Goal: Obtain resource: Obtain resource

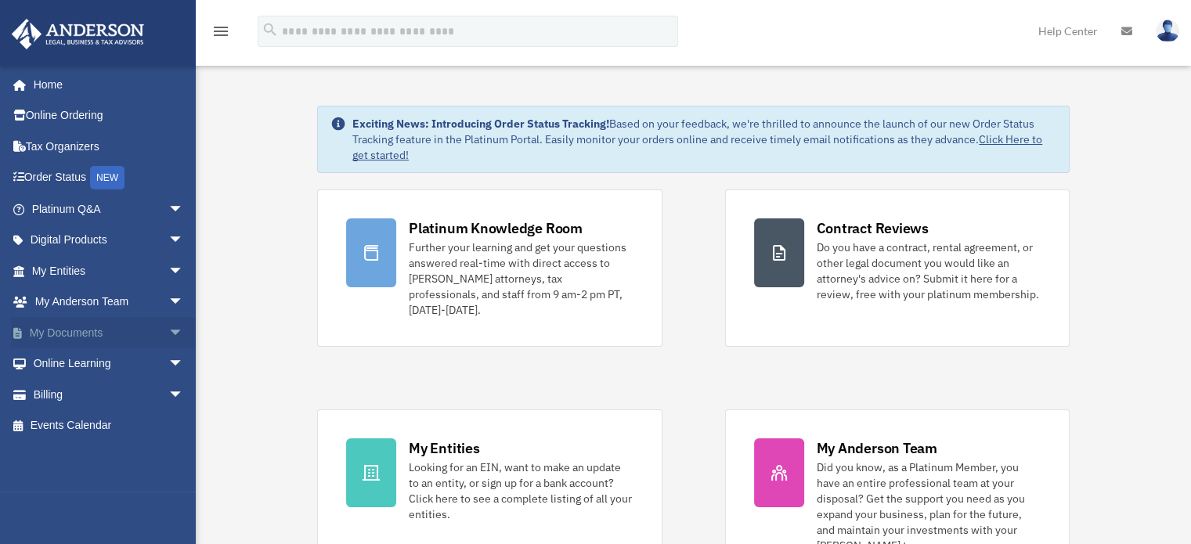
click at [168, 331] on span "arrow_drop_down" at bounding box center [183, 333] width 31 height 32
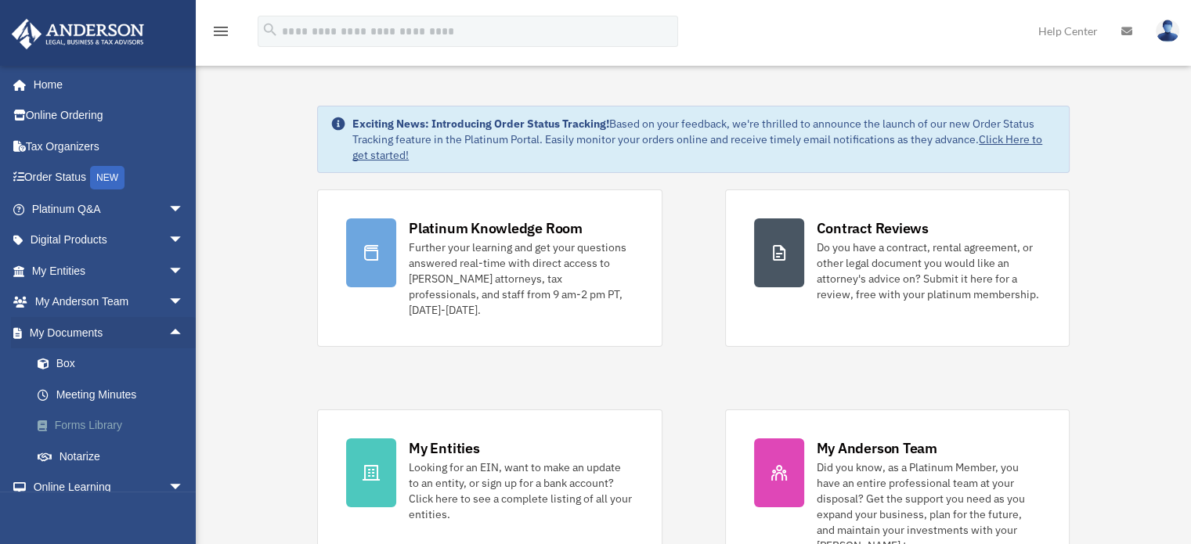
click at [86, 427] on link "Forms Library" at bounding box center [115, 425] width 186 height 31
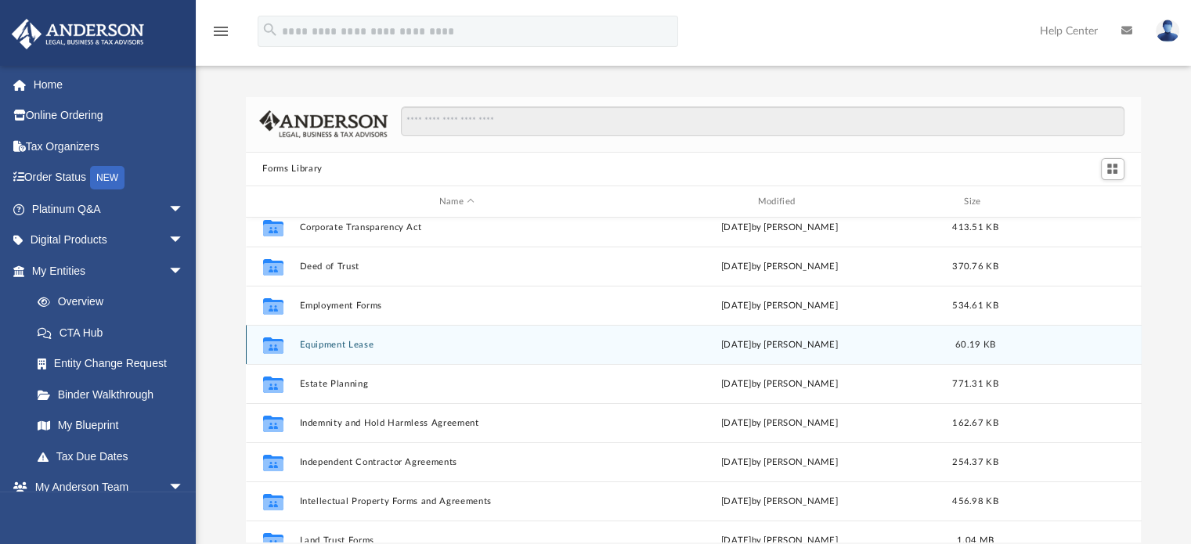
scroll to position [302, 0]
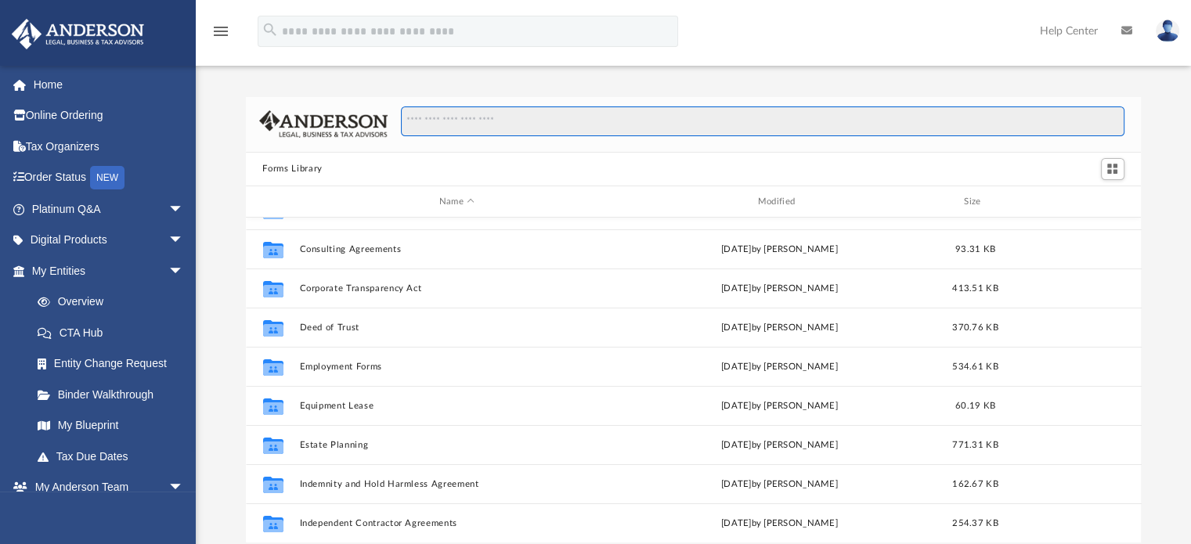
click at [520, 123] on input "Search files and folders" at bounding box center [762, 122] width 723 height 30
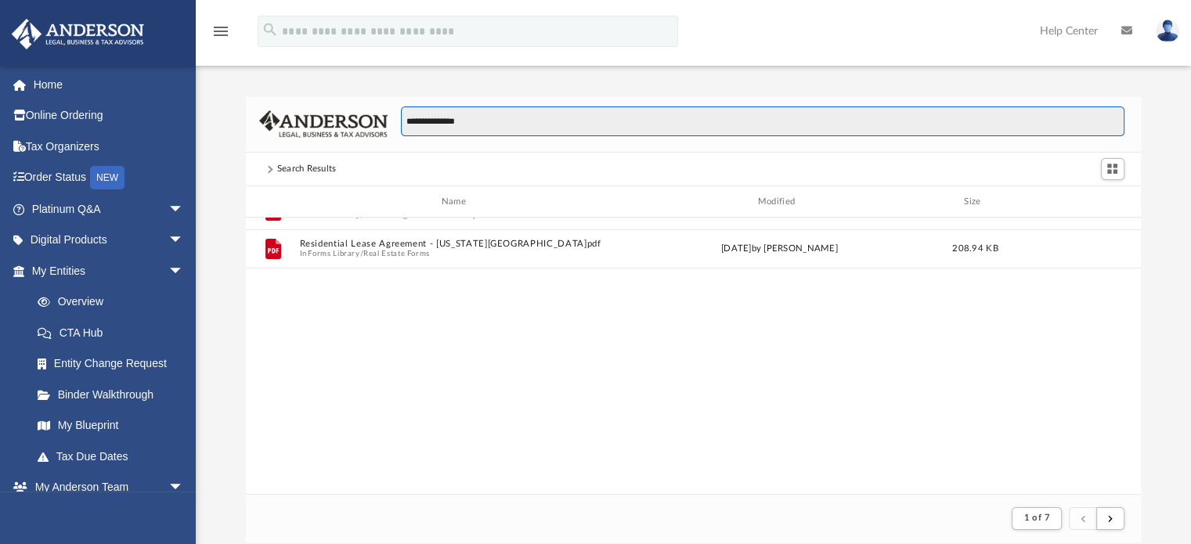
scroll to position [295, 884]
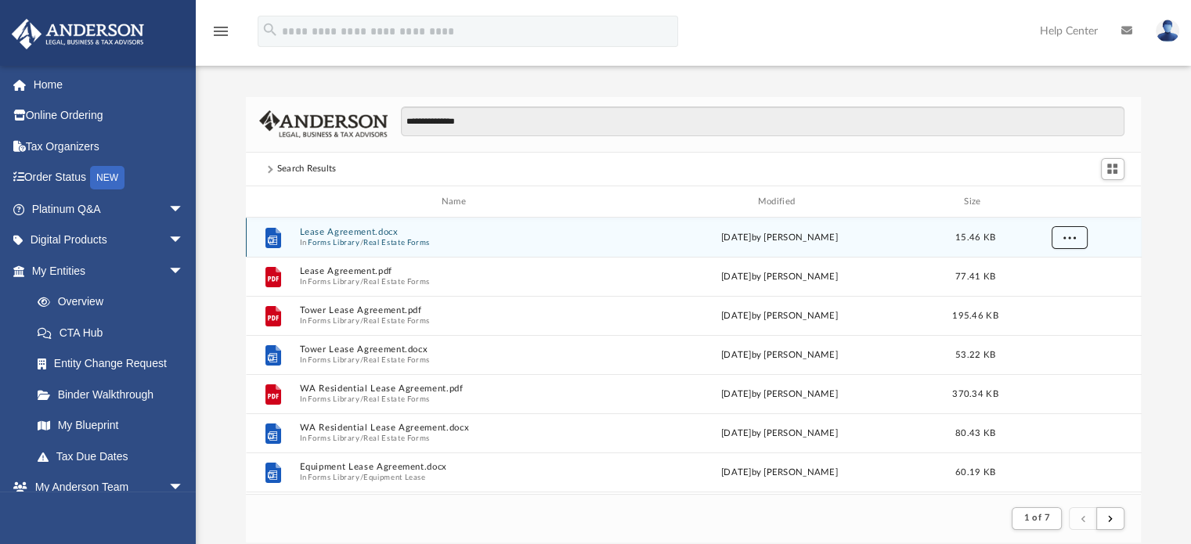
click at [1072, 240] on span "More options" at bounding box center [1069, 237] width 13 height 9
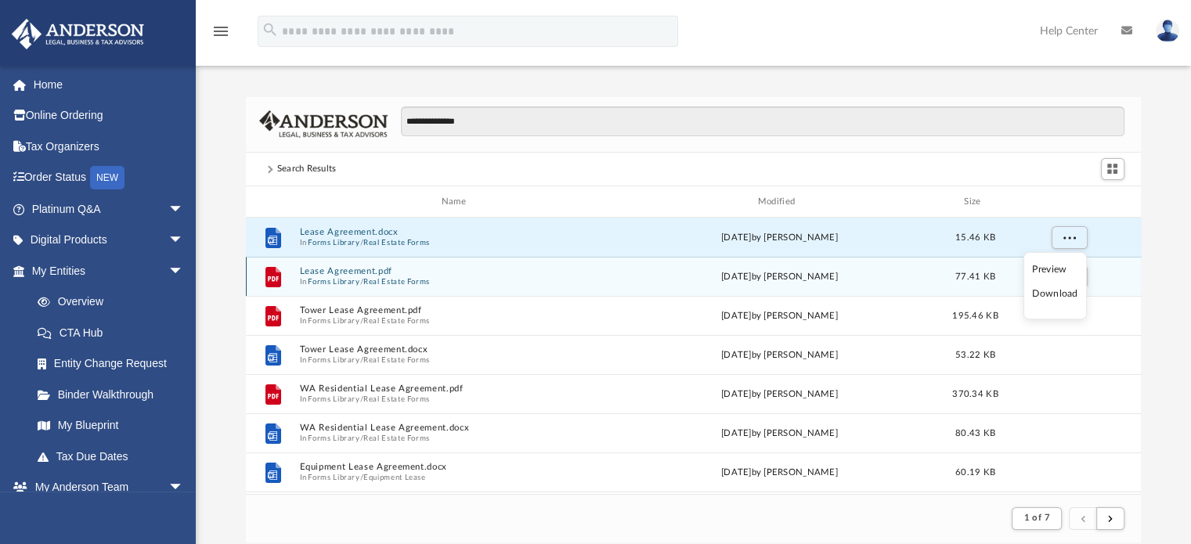
click at [1051, 295] on li "Download" at bounding box center [1054, 294] width 45 height 16
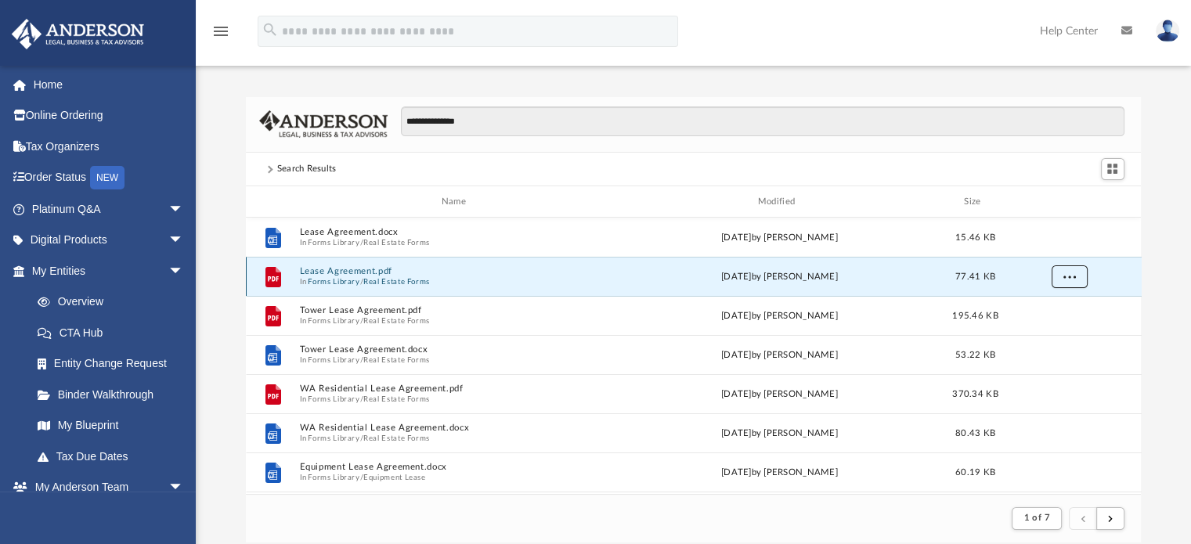
click at [1072, 273] on span "More options" at bounding box center [1069, 277] width 13 height 9
click at [1059, 330] on li "Download" at bounding box center [1054, 333] width 45 height 16
click at [333, 266] on div "File Lease Agreement.pdf In Forms Library / Real Estate Forms Wed Oct 5 2022 by…" at bounding box center [694, 276] width 896 height 39
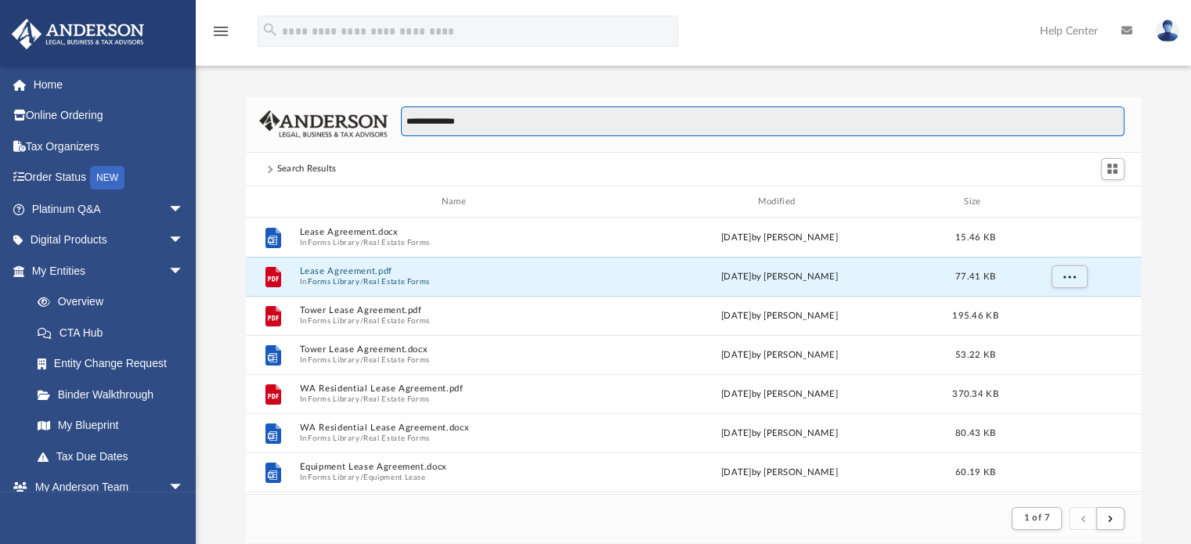
drag, startPoint x: 533, startPoint y: 125, endPoint x: 336, endPoint y: 140, distance: 197.2
click at [342, 139] on div "**********" at bounding box center [694, 125] width 896 height 56
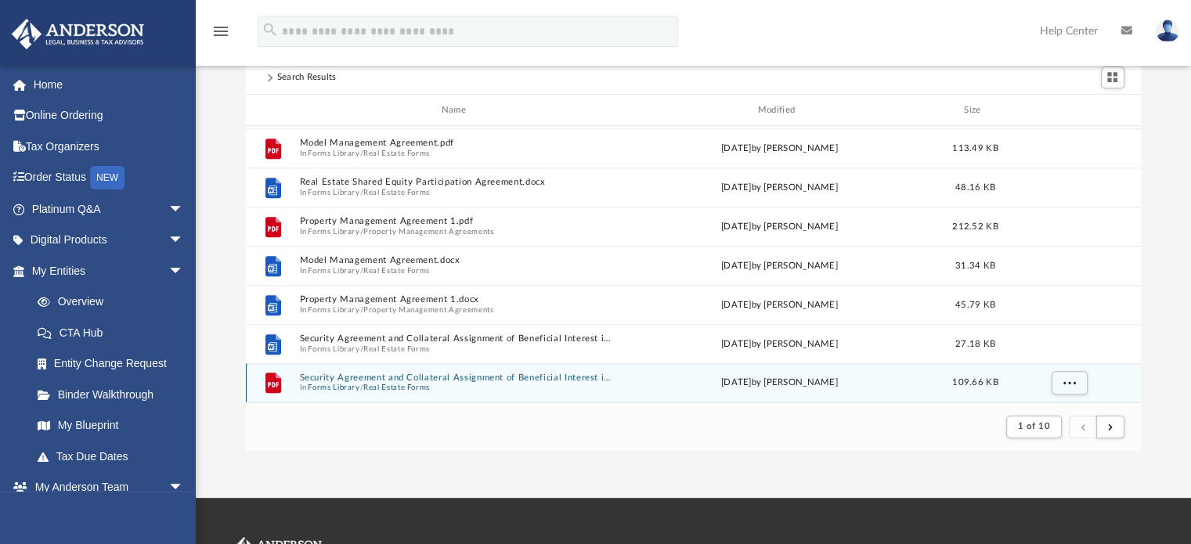
scroll to position [157, 0]
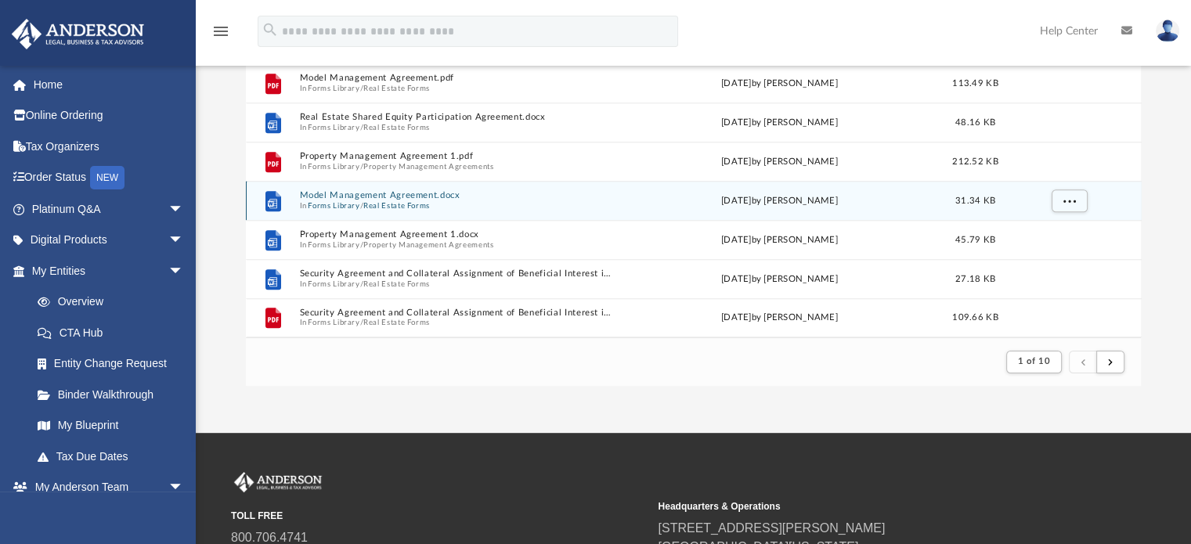
type input "**********"
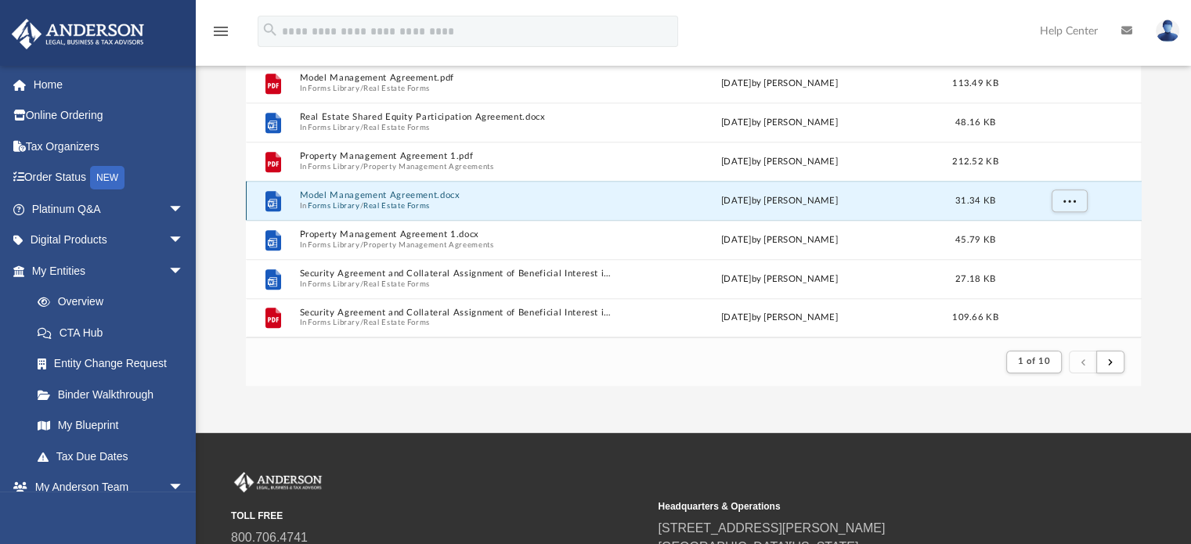
click at [386, 195] on button "Model Management Agreement.docx" at bounding box center [457, 196] width 316 height 10
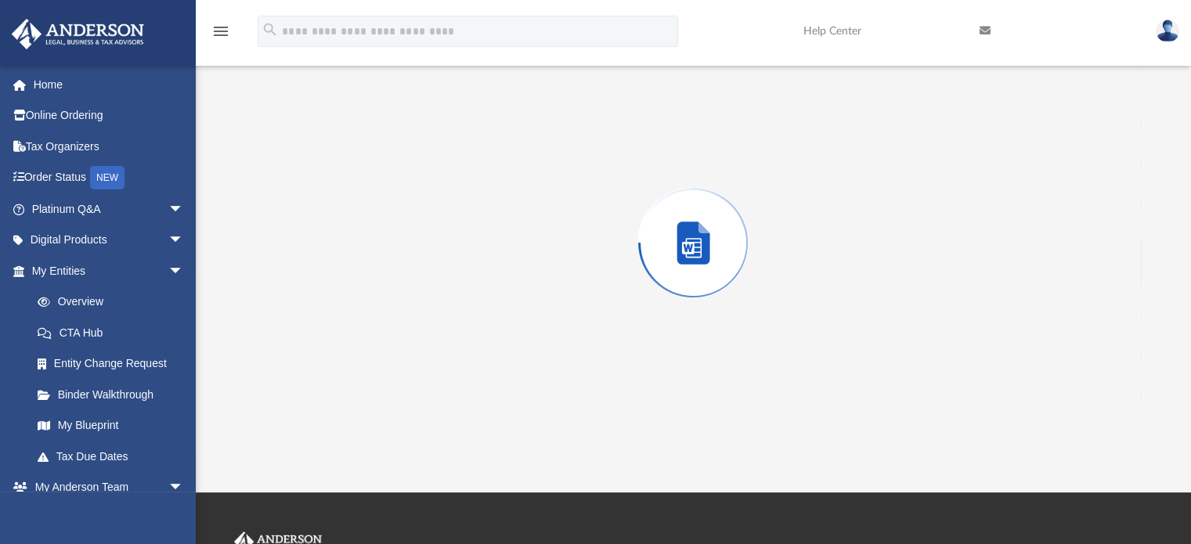
click at [386, 195] on div "Preview" at bounding box center [694, 243] width 896 height 404
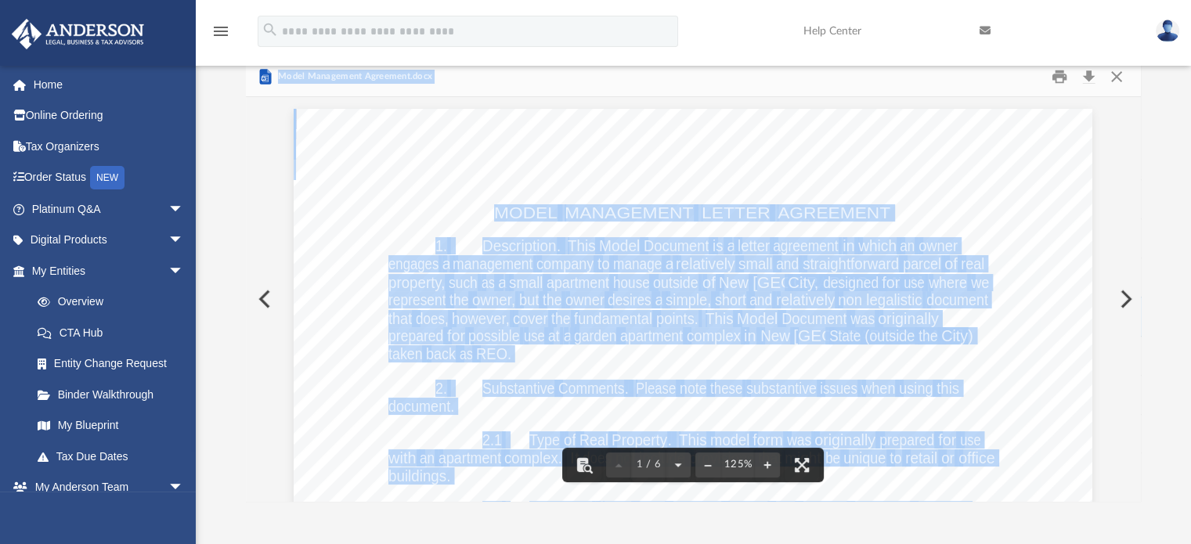
scroll to position [0, 0]
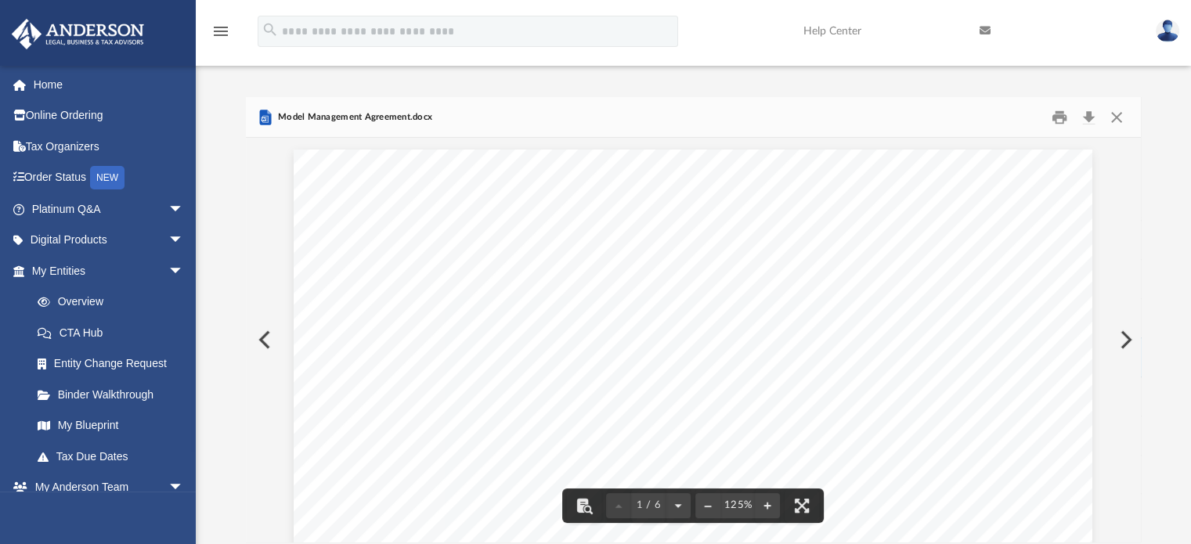
click at [458, 101] on div "Model Management Agreement.docx" at bounding box center [694, 118] width 896 height 42
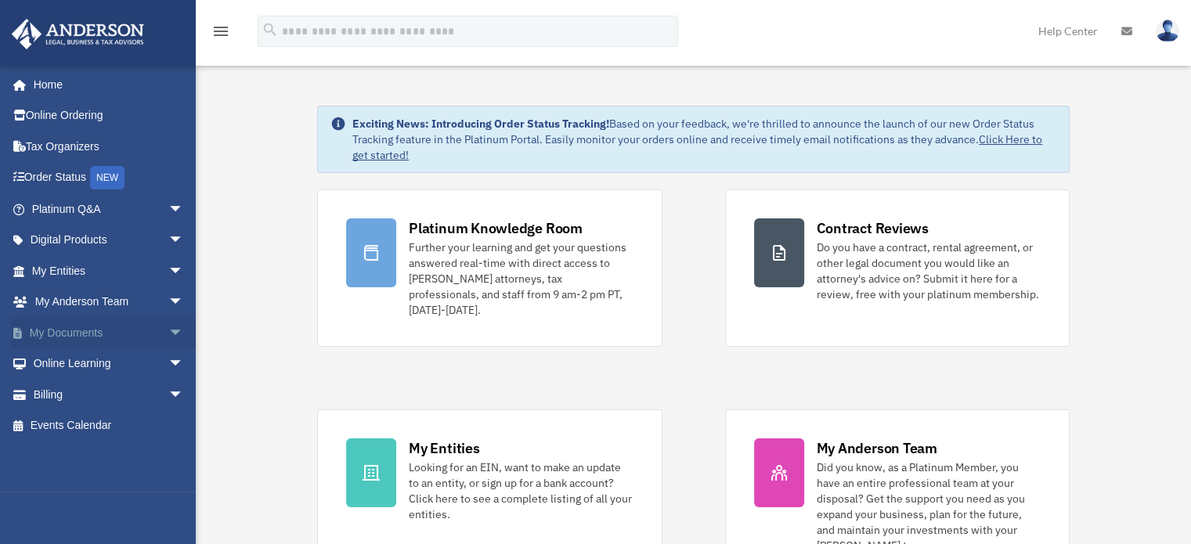
click at [168, 328] on span "arrow_drop_down" at bounding box center [183, 333] width 31 height 32
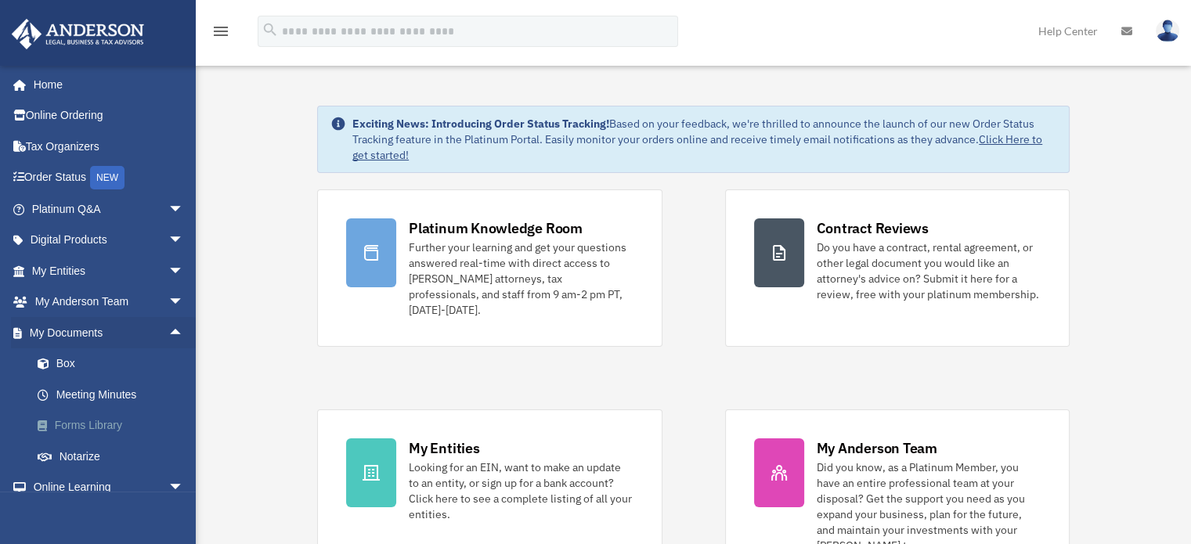
click at [101, 425] on link "Forms Library" at bounding box center [115, 425] width 186 height 31
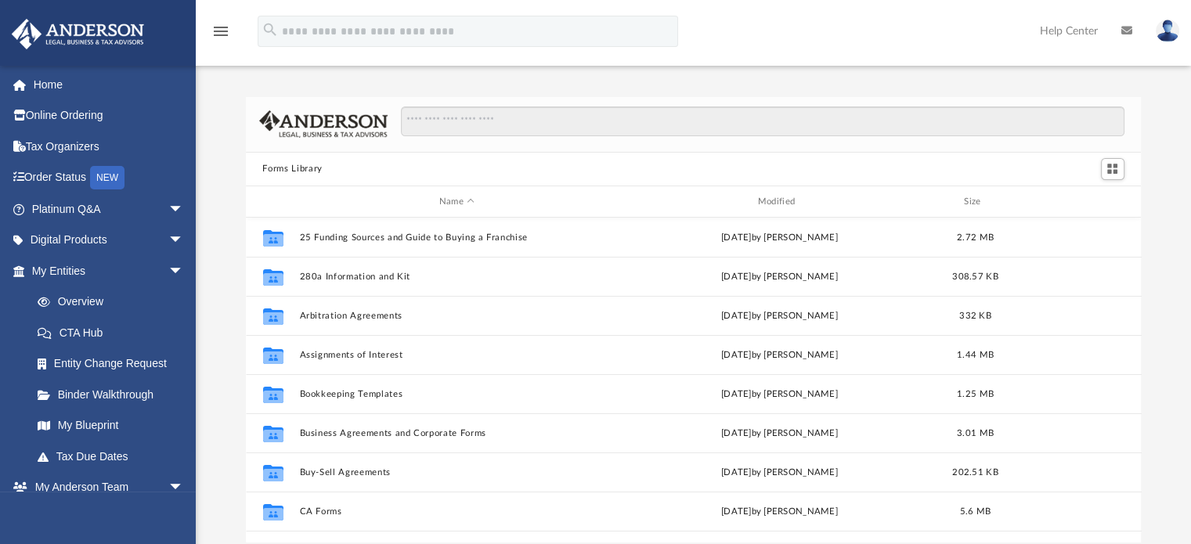
scroll to position [344, 884]
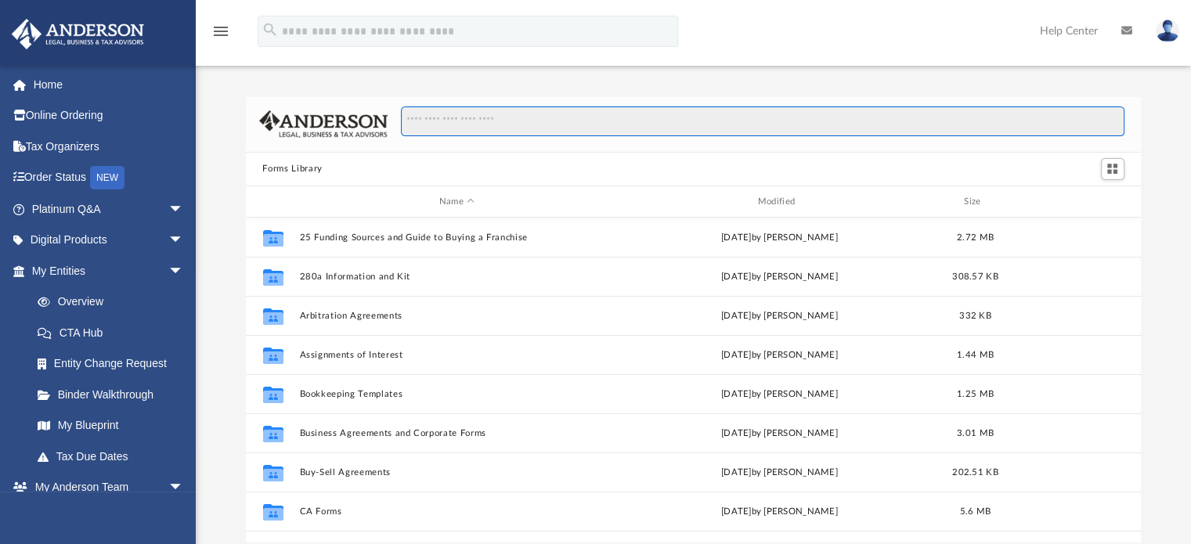
click at [537, 121] on input "Search files and folders" at bounding box center [762, 122] width 723 height 30
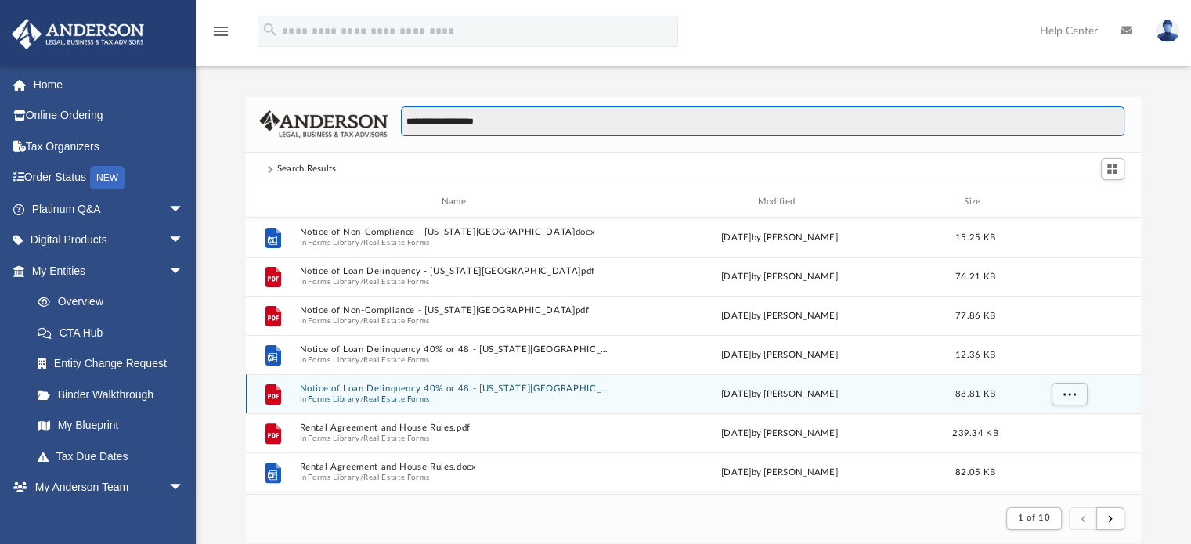
scroll to position [627, 0]
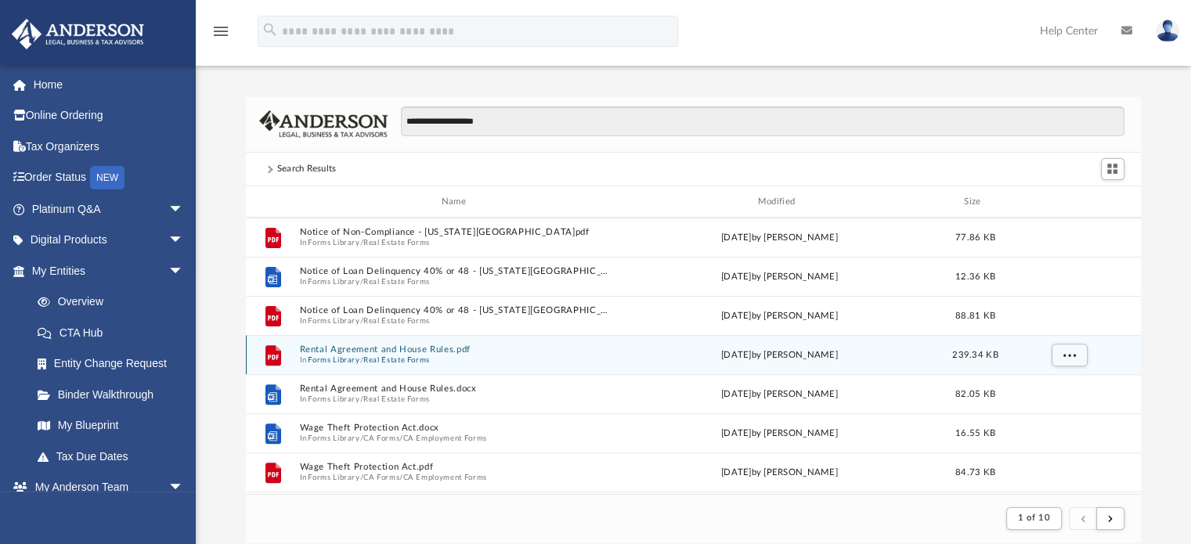
click at [373, 353] on button "Rental Agreement and House Rules.pdf" at bounding box center [457, 350] width 316 height 10
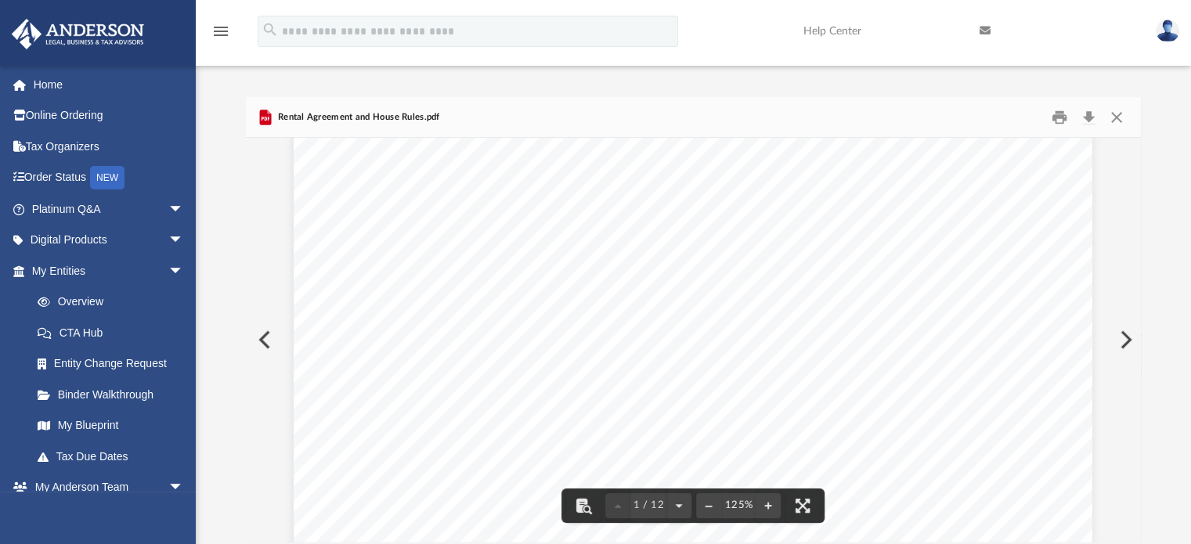
scroll to position [0, 0]
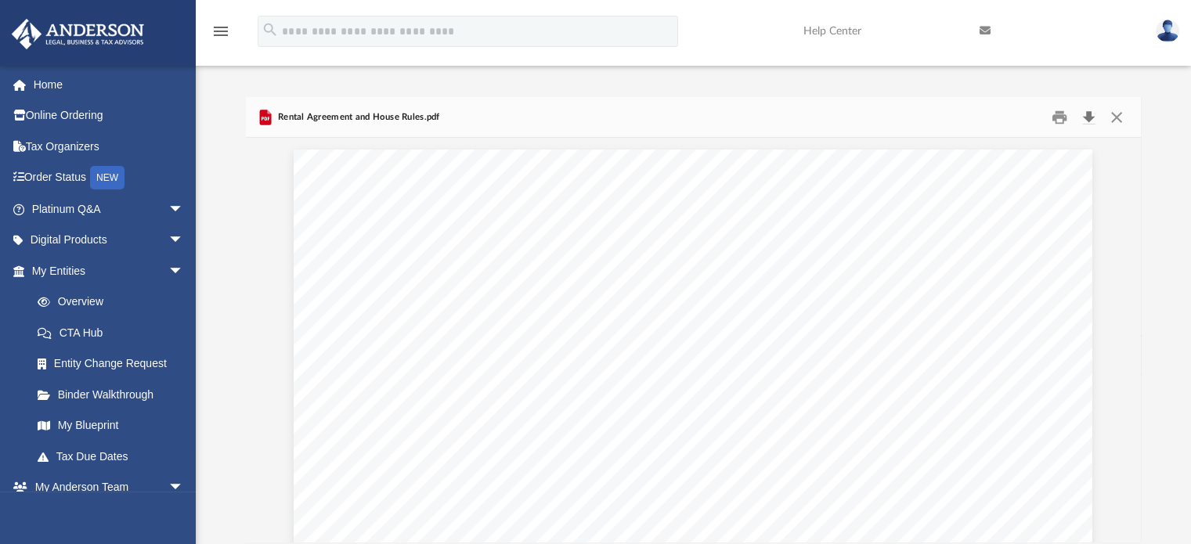
click at [1088, 114] on button "Download" at bounding box center [1090, 117] width 28 height 24
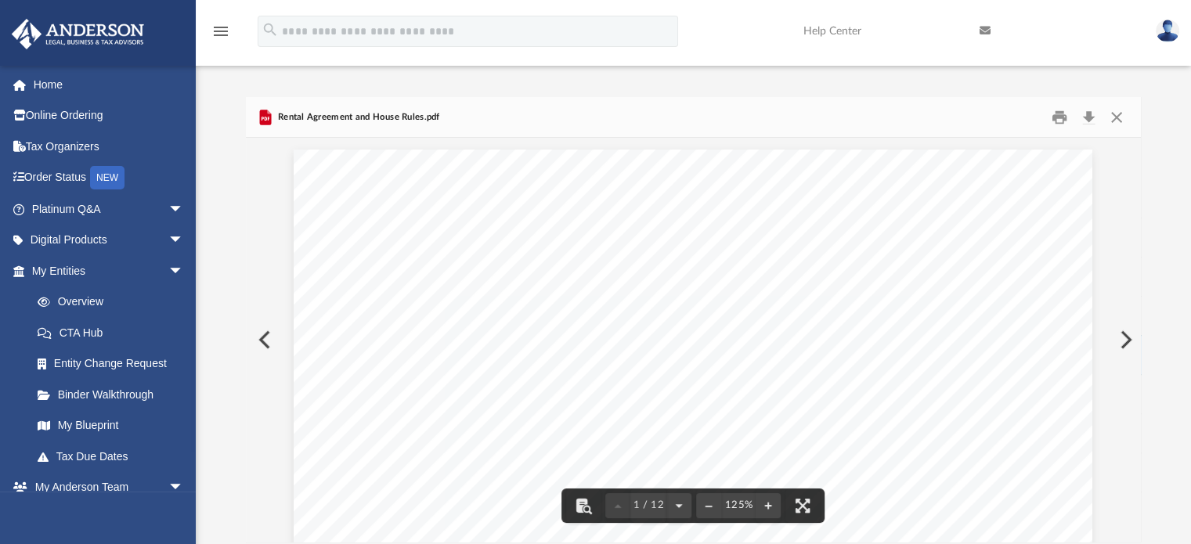
click at [261, 338] on button "Preview" at bounding box center [263, 340] width 34 height 44
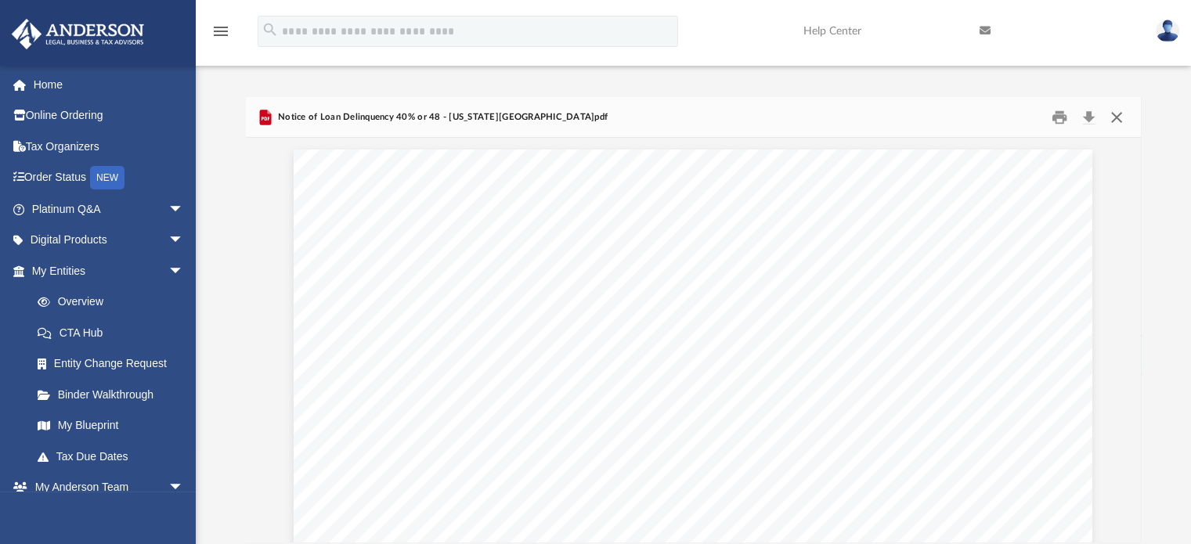
click at [1119, 118] on button "Close" at bounding box center [1117, 117] width 28 height 24
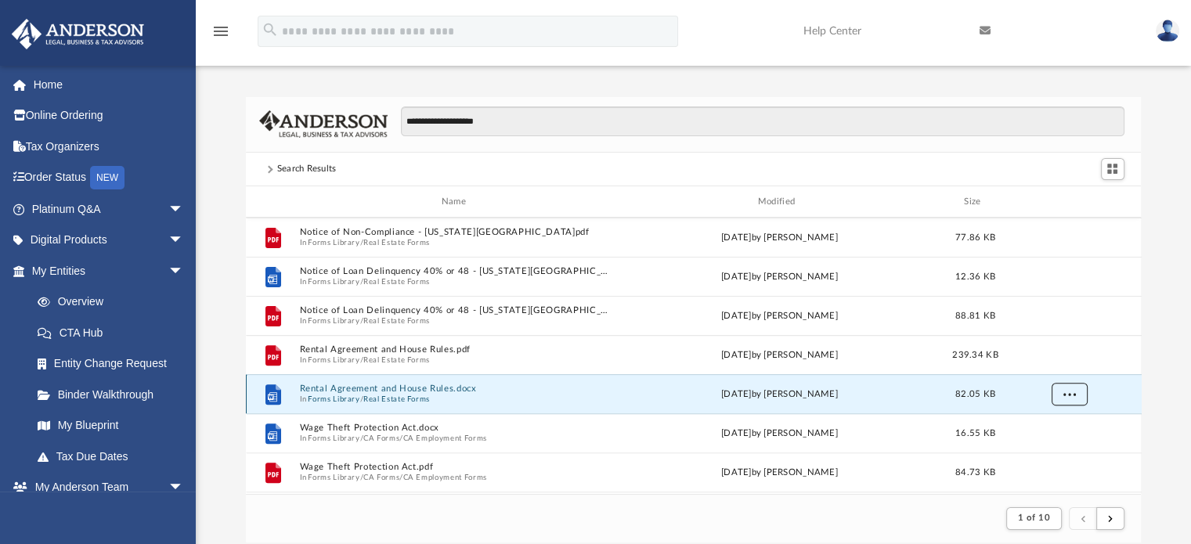
click at [1076, 397] on button "More options" at bounding box center [1069, 395] width 36 height 24
click at [1043, 450] on li "Download" at bounding box center [1054, 451] width 45 height 16
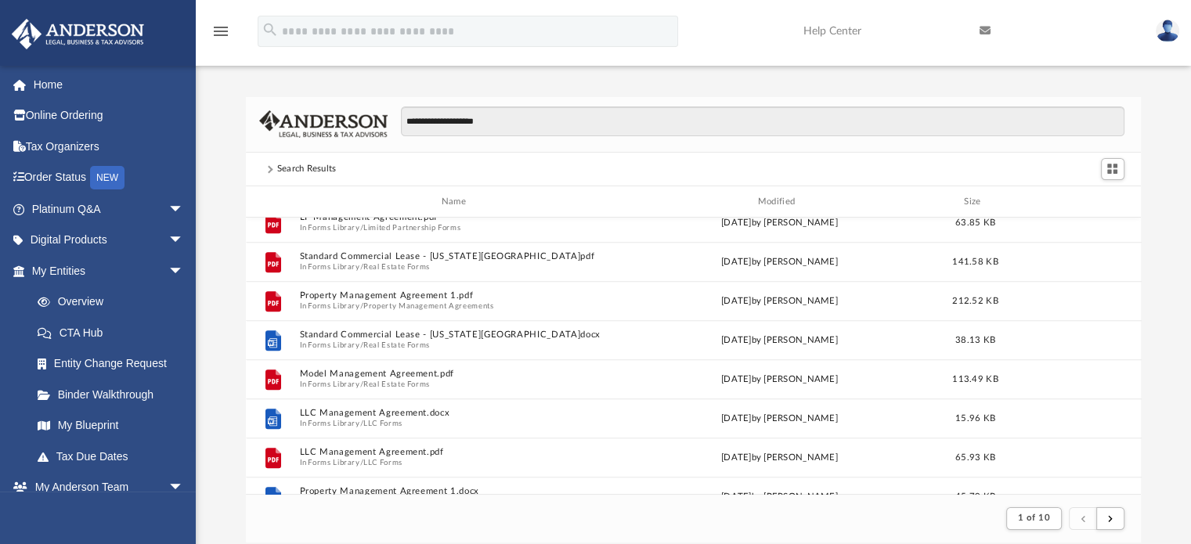
scroll to position [1097, 0]
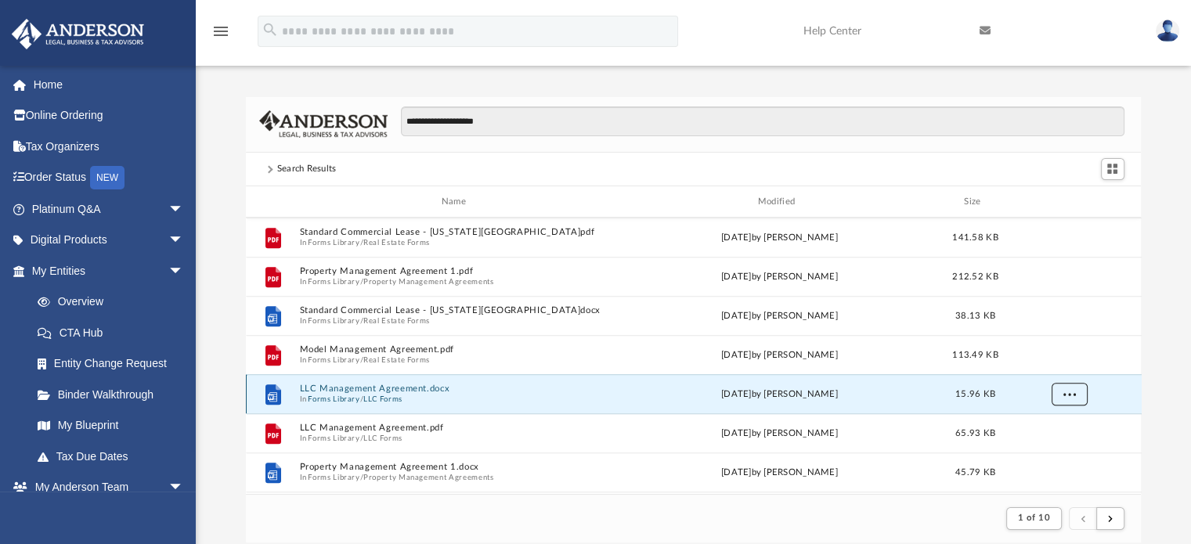
click at [1081, 399] on button "More options" at bounding box center [1069, 395] width 36 height 24
click at [1053, 457] on li "Download" at bounding box center [1054, 451] width 45 height 16
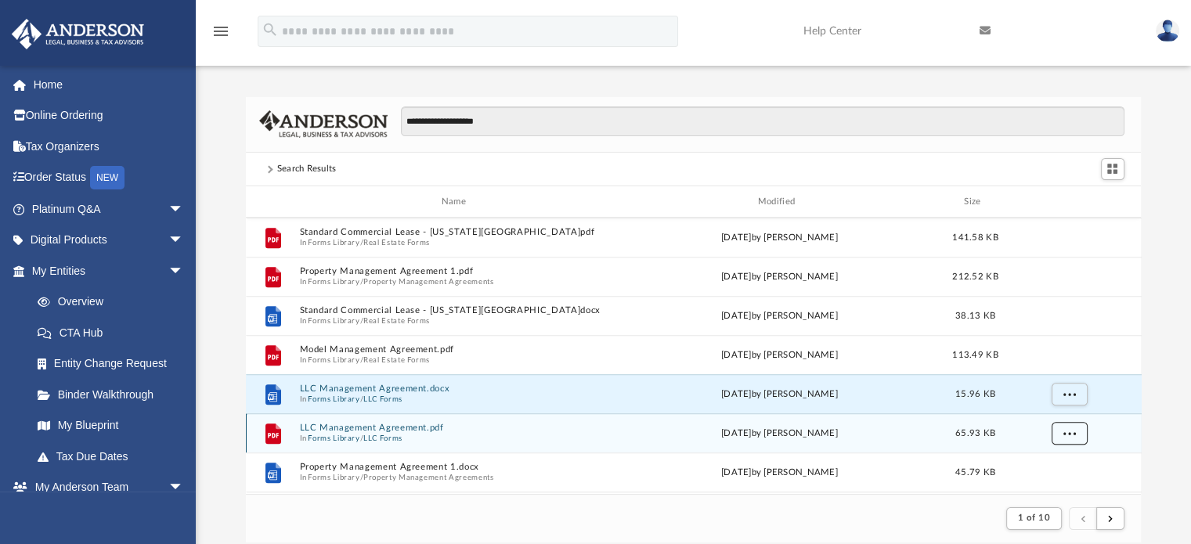
click at [1075, 429] on span "More options" at bounding box center [1069, 433] width 13 height 9
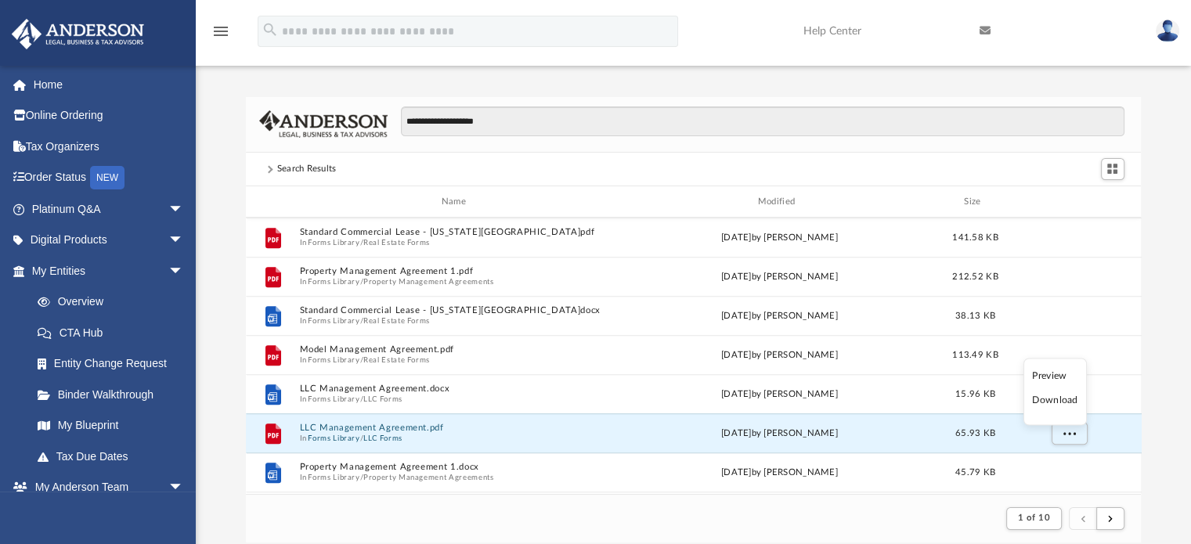
click at [1054, 398] on li "Download" at bounding box center [1054, 400] width 45 height 16
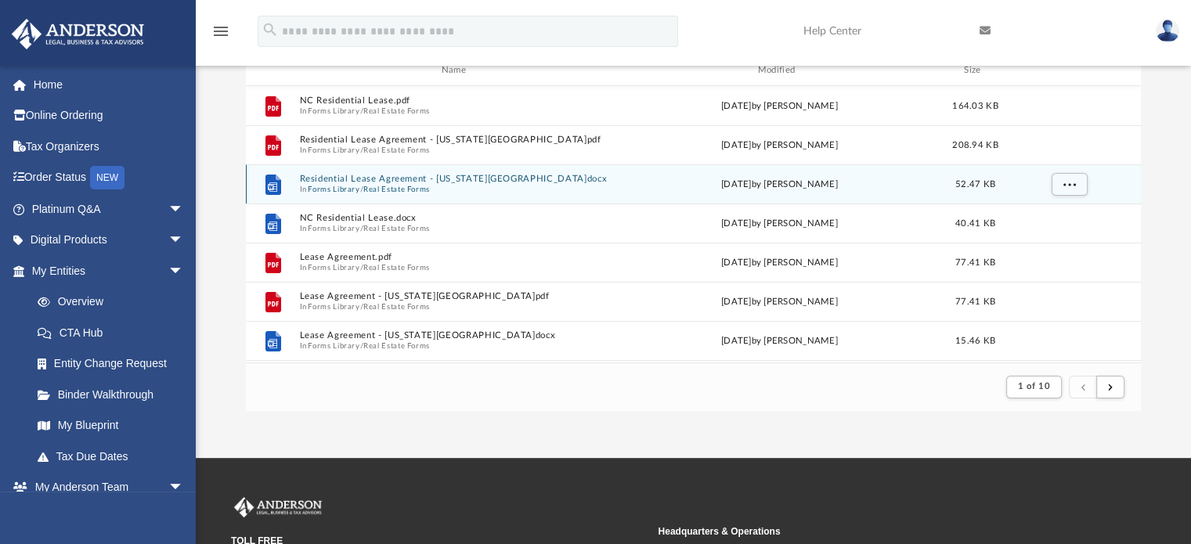
scroll to position [0, 0]
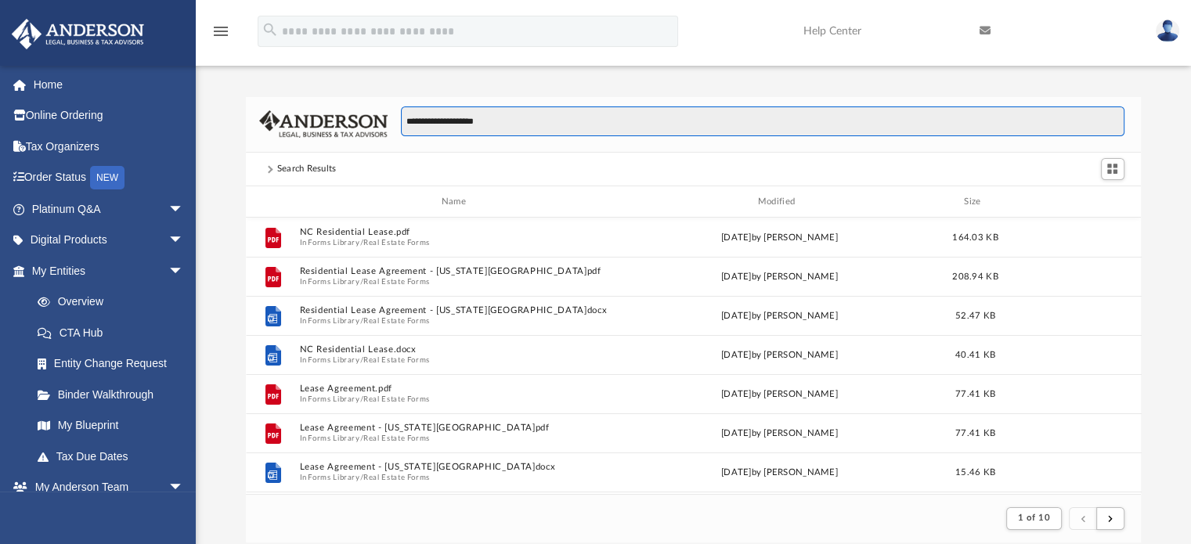
drag, startPoint x: 511, startPoint y: 118, endPoint x: 321, endPoint y: 120, distance: 189.6
click at [324, 120] on div "**********" at bounding box center [694, 125] width 896 height 56
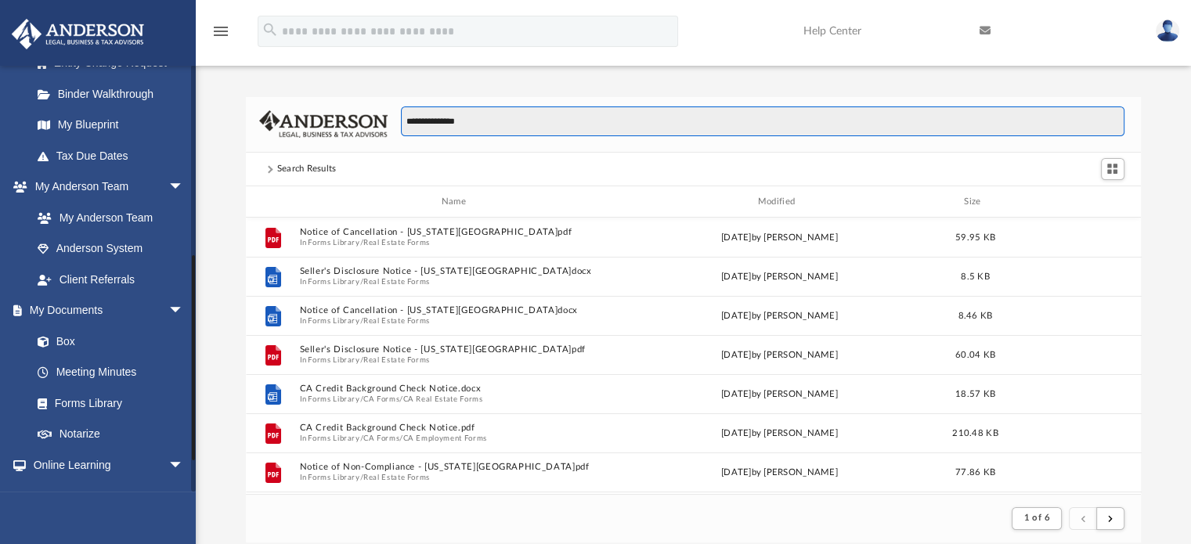
scroll to position [392, 0]
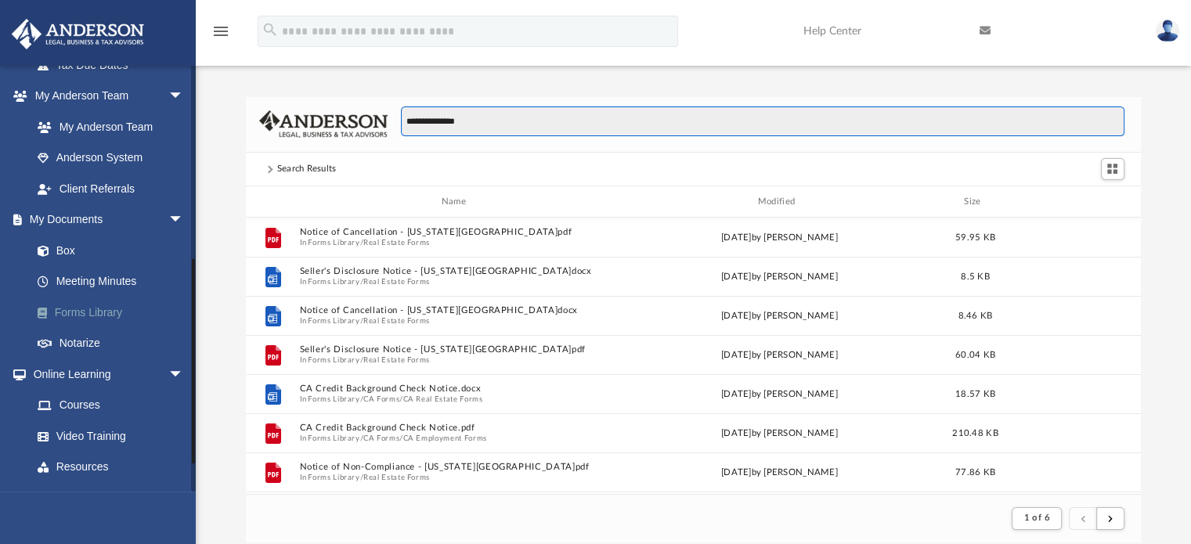
type input "**********"
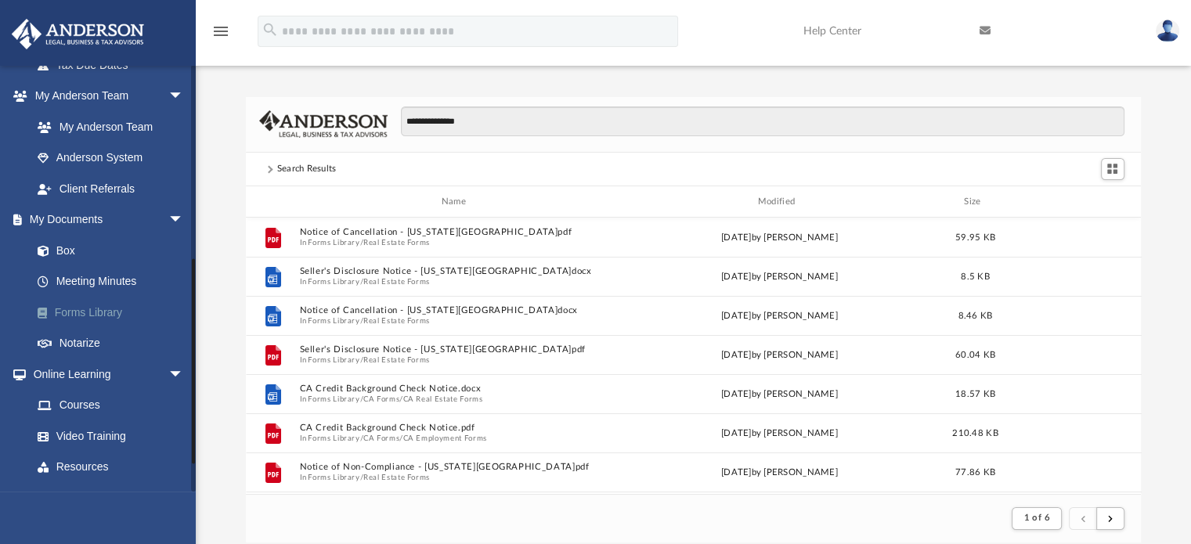
click at [91, 309] on link "Forms Library" at bounding box center [115, 312] width 186 height 31
click at [88, 313] on link "Forms Library" at bounding box center [115, 312] width 186 height 31
click at [85, 339] on link "Notarize" at bounding box center [115, 343] width 186 height 31
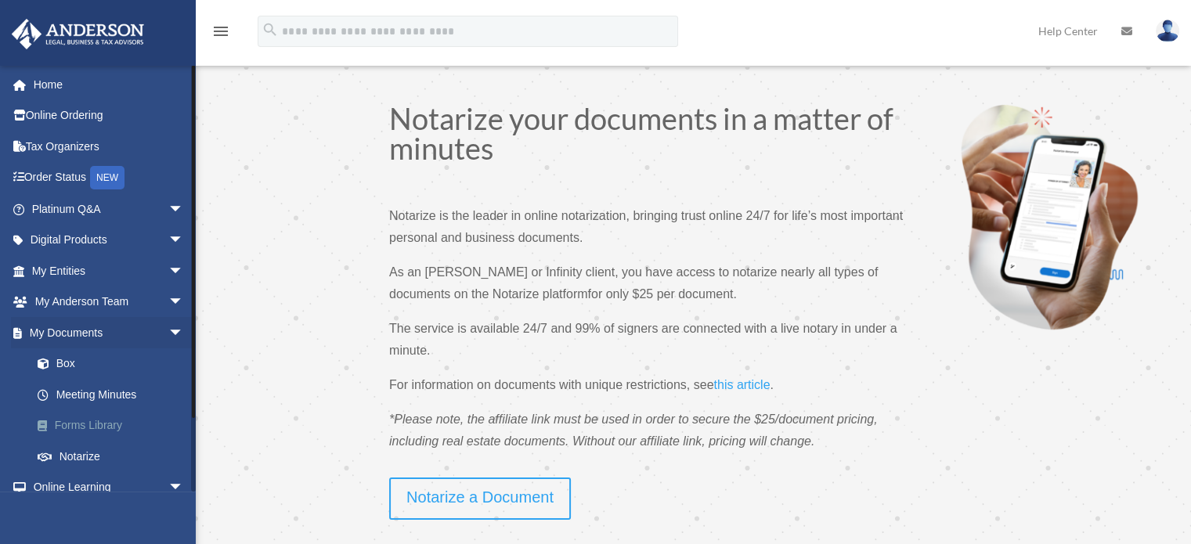
click at [66, 425] on link "Forms Library" at bounding box center [115, 425] width 186 height 31
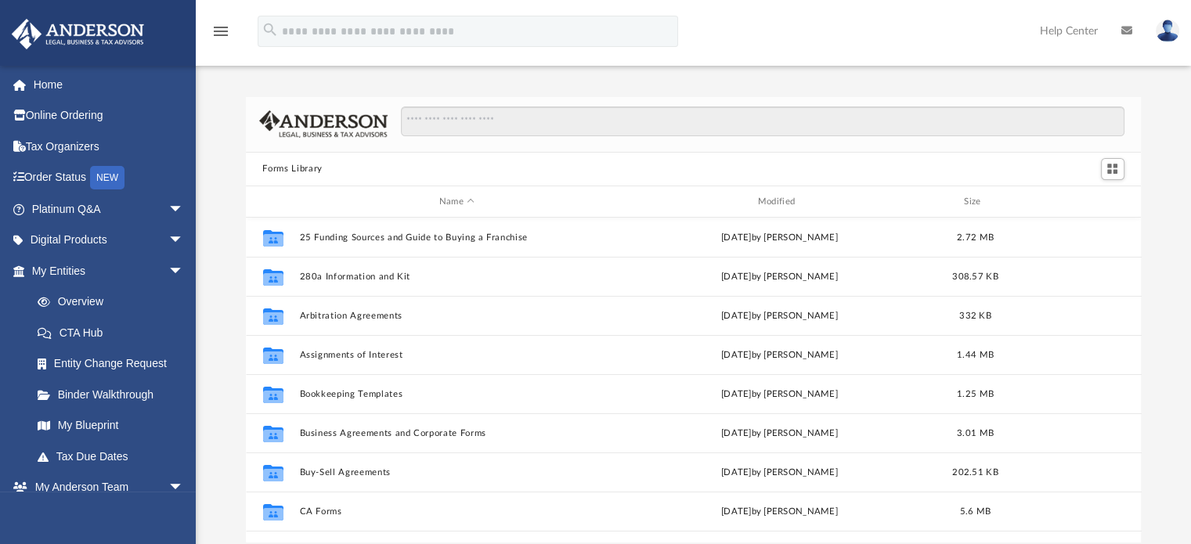
scroll to position [344, 884]
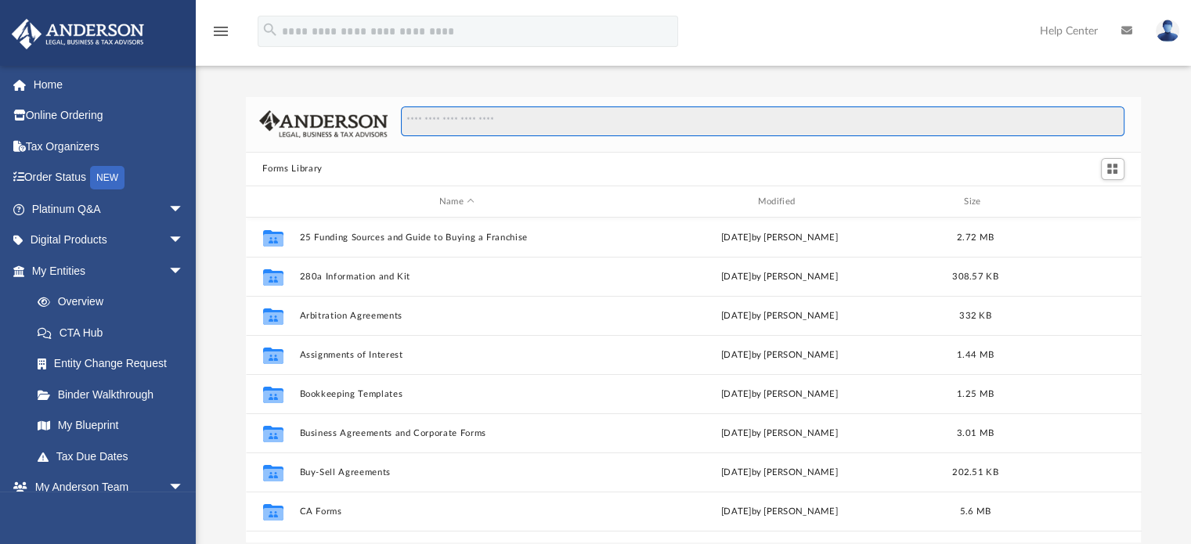
click at [559, 121] on input "Search files and folders" at bounding box center [762, 122] width 723 height 30
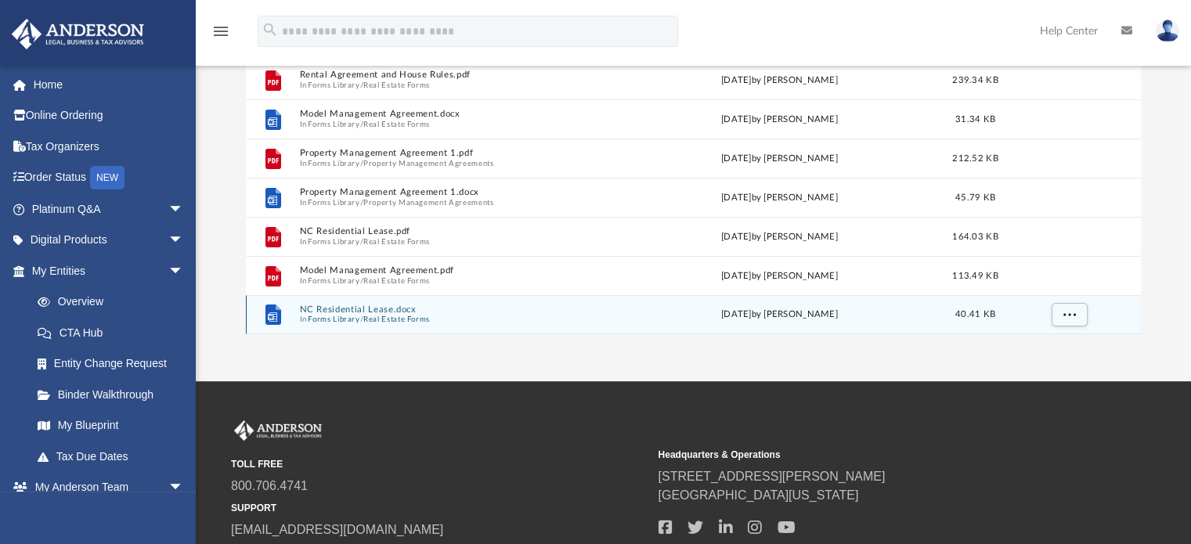
scroll to position [235, 0]
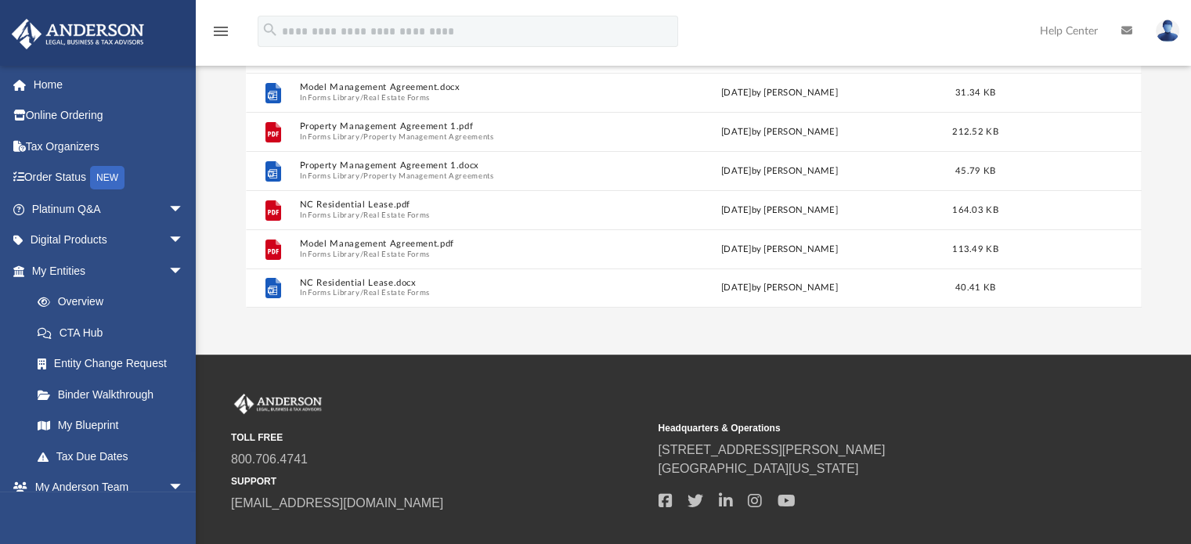
type input "********"
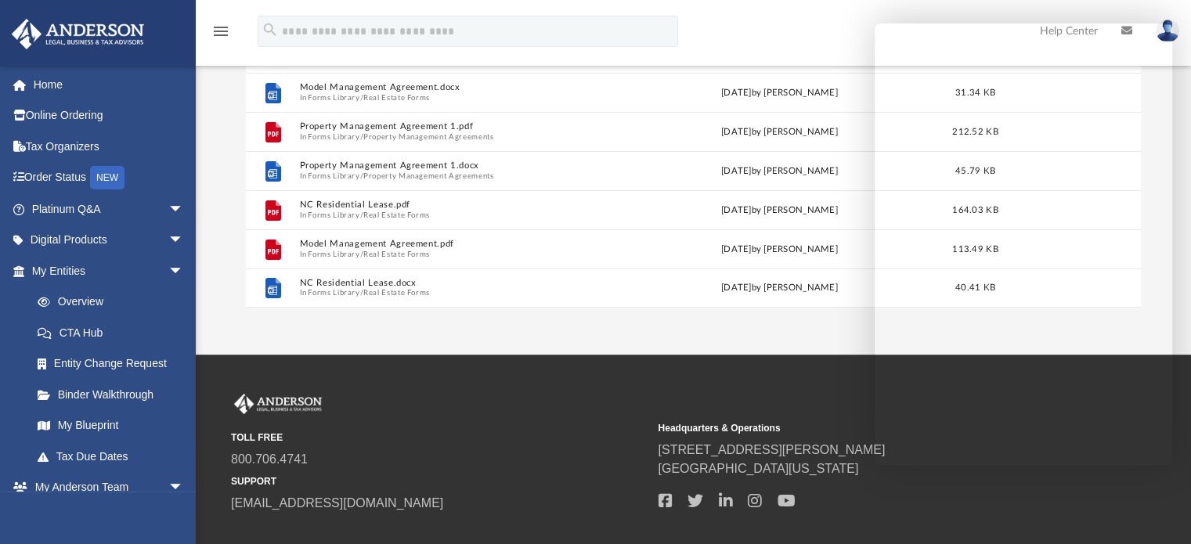
click at [653, 348] on div "App [EMAIL_ADDRESS][DOMAIN_NAME] Sign Out [EMAIL_ADDRESS][DOMAIN_NAME] Home Onl…" at bounding box center [595, 60] width 1191 height 590
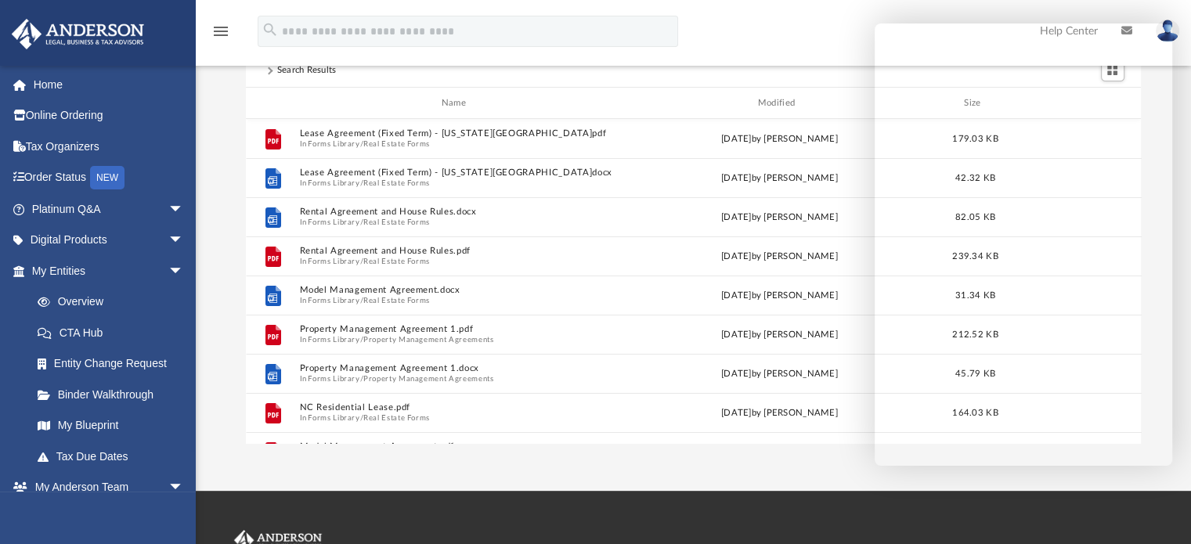
scroll to position [0, 0]
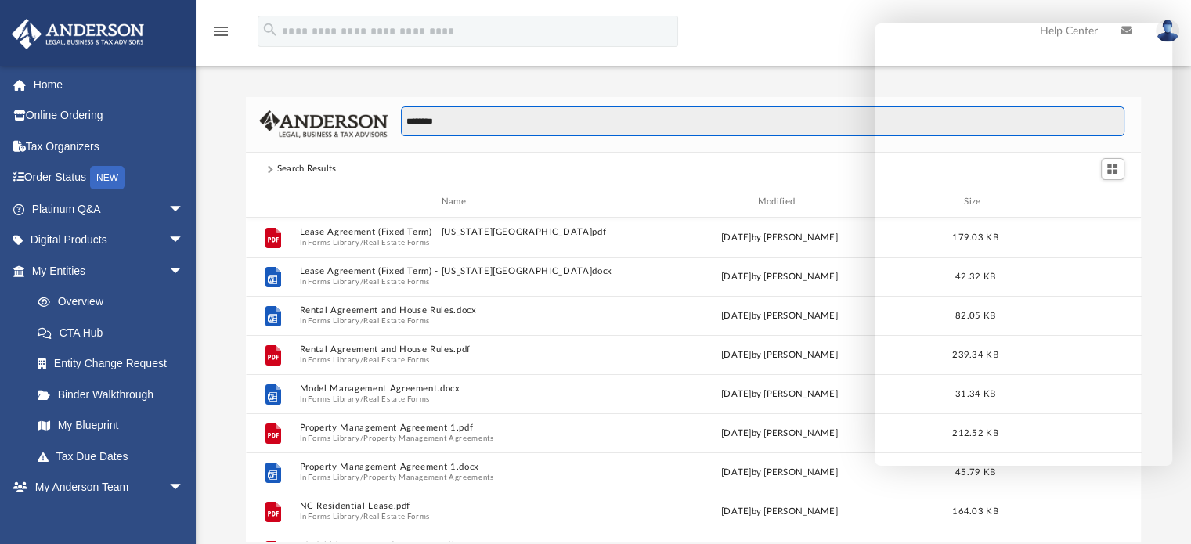
drag, startPoint x: 553, startPoint y: 130, endPoint x: 343, endPoint y: 128, distance: 209.9
click at [343, 128] on div "********" at bounding box center [694, 125] width 896 height 56
